Goal: Obtain resource: Obtain resource

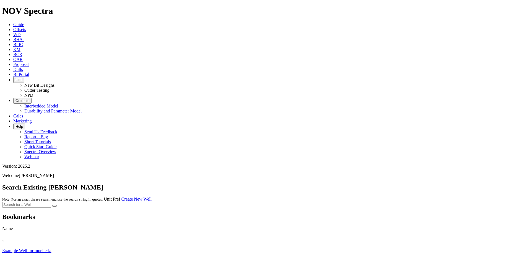
click at [13, 27] on icon at bounding box center [13, 29] width 0 height 5
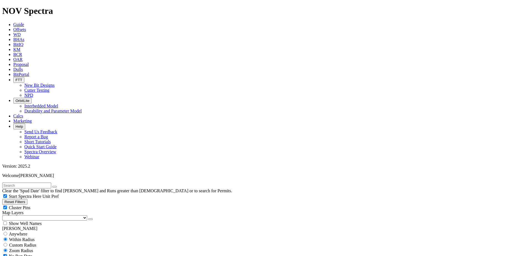
click at [51, 182] on input "text" at bounding box center [26, 185] width 49 height 6
type input "[PERSON_NAME]"
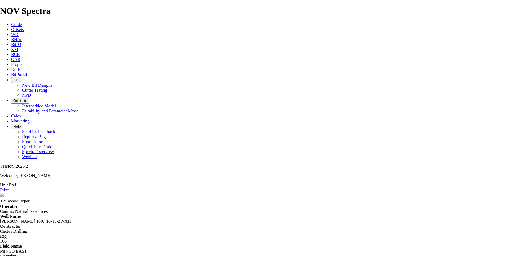
click at [9, 187] on link "Print" at bounding box center [4, 189] width 9 height 5
